Goal: Navigation & Orientation: Go to known website

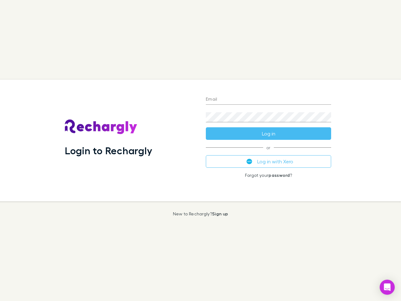
click at [201, 151] on div "Login to Rechargly" at bounding box center [130, 141] width 141 height 122
click at [269, 100] on input "Email" at bounding box center [268, 100] width 125 height 10
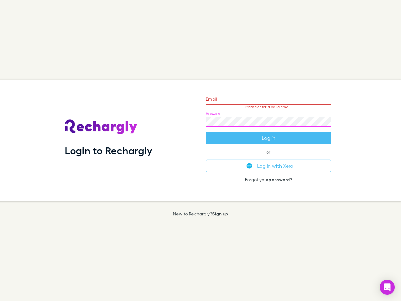
click at [269, 134] on form "Email Please enter a valid email. Password Log in" at bounding box center [268, 117] width 125 height 55
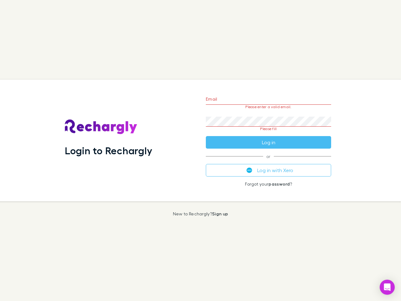
click at [269, 162] on div "Email Please enter a valid email. Password Please fill Log in or Log in with Xe…" at bounding box center [268, 141] width 135 height 122
click at [388, 287] on icon "Open Intercom Messenger" at bounding box center [387, 288] width 7 height 8
